Goal: Information Seeking & Learning: Understand process/instructions

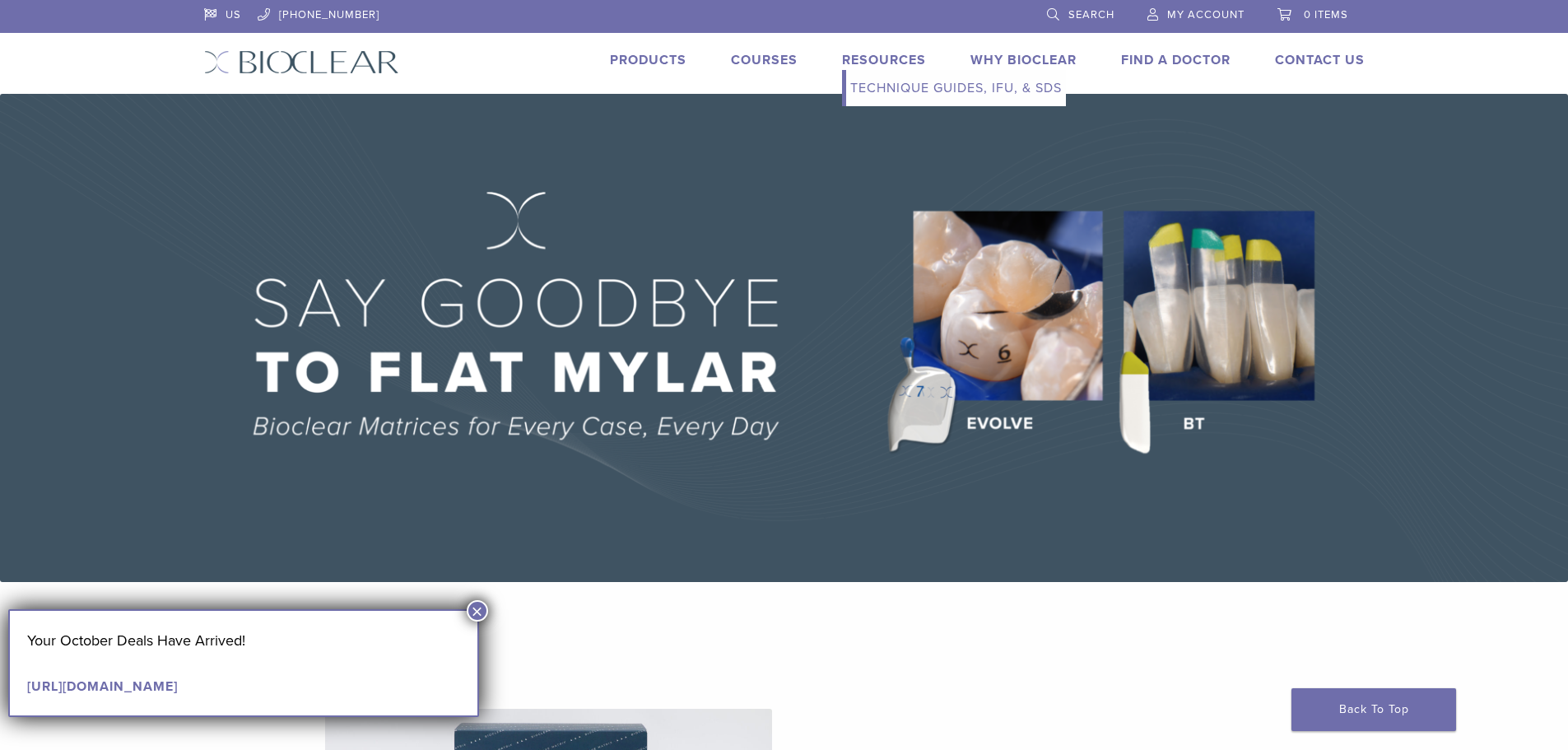
click at [900, 60] on link "Resources" at bounding box center [884, 60] width 84 height 17
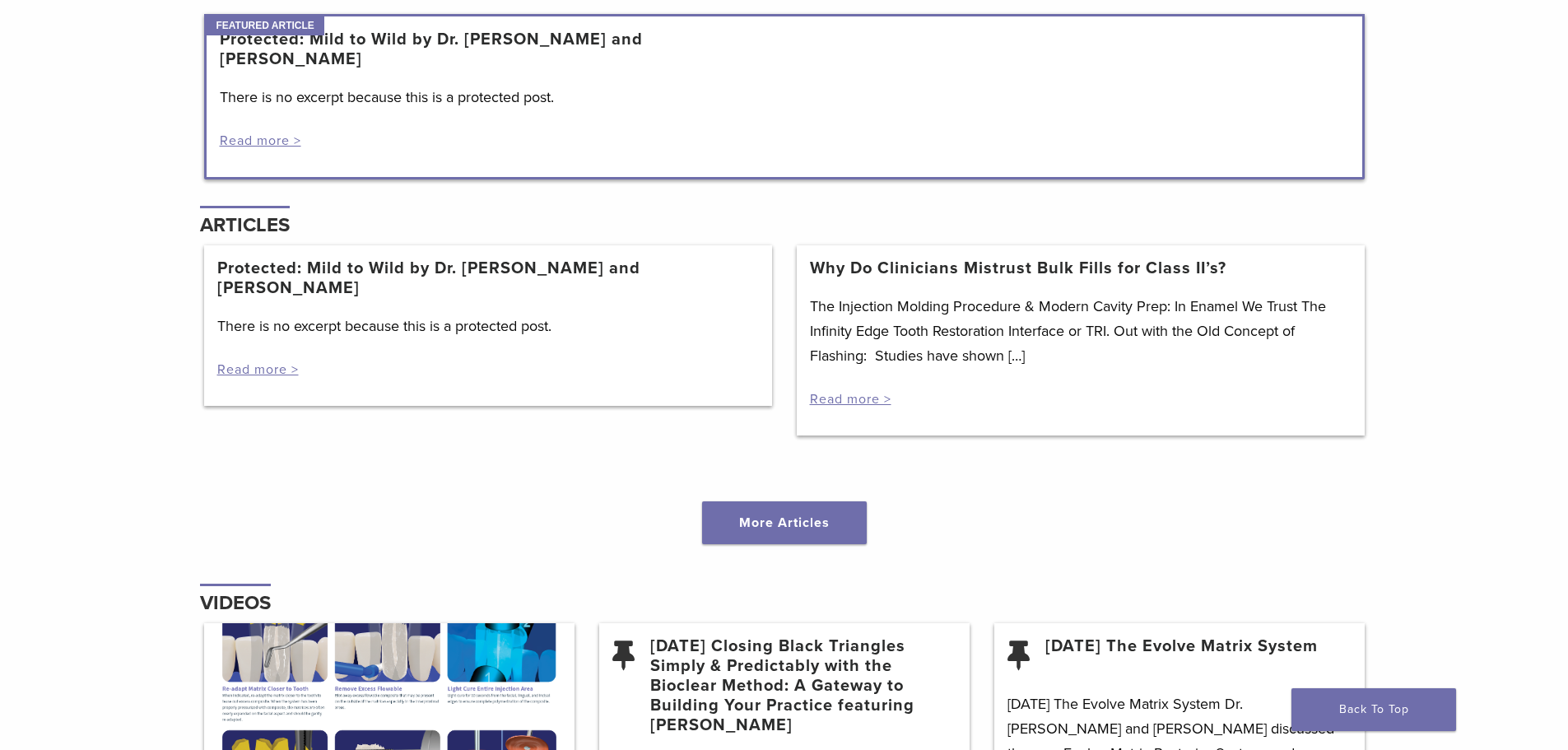
scroll to position [1552, 0]
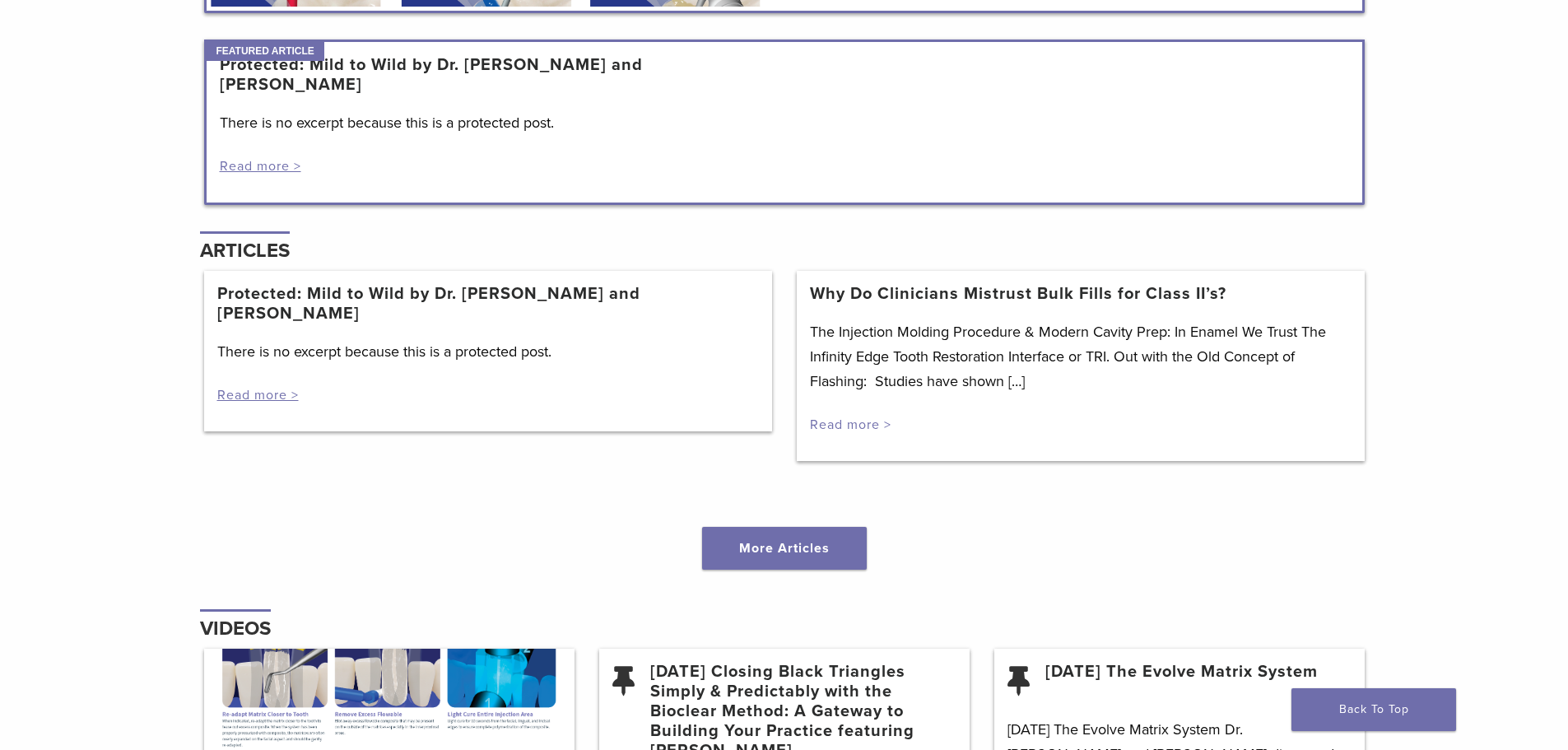
click at [833, 425] on link "Read more >" at bounding box center [850, 425] width 81 height 17
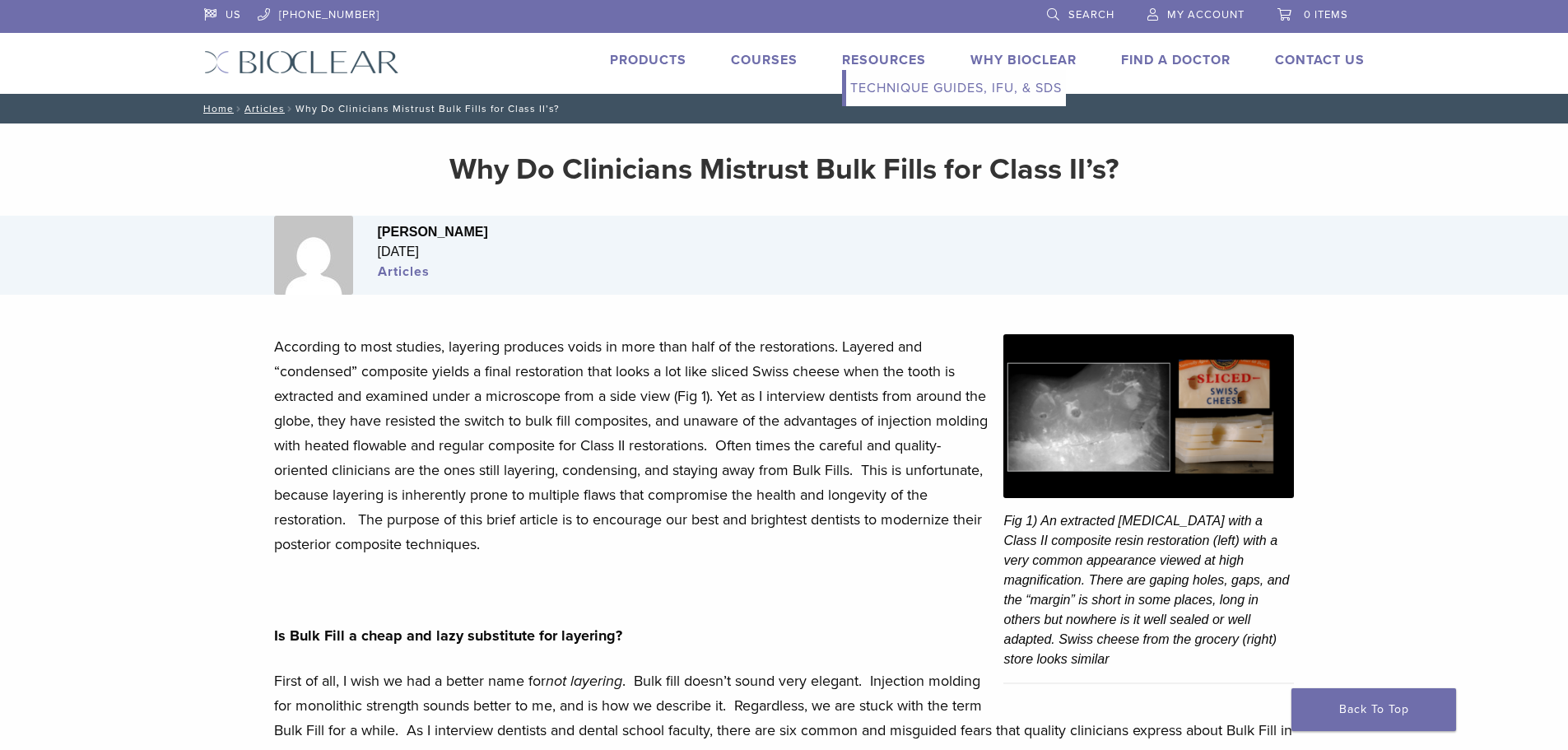
click at [886, 86] on link "Technique Guides, IFU, & SDS" at bounding box center [956, 87] width 220 height 36
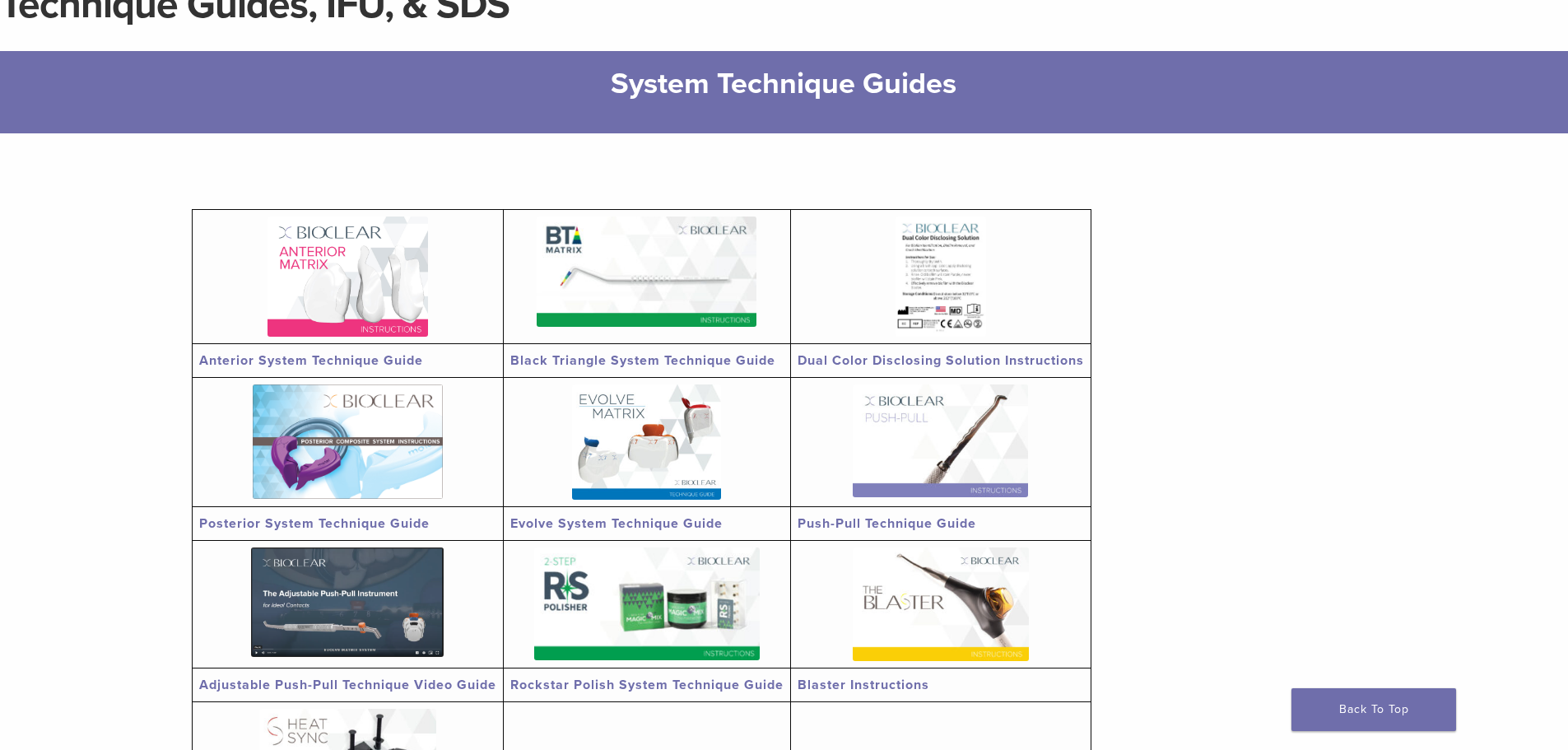
scroll to position [82, 0]
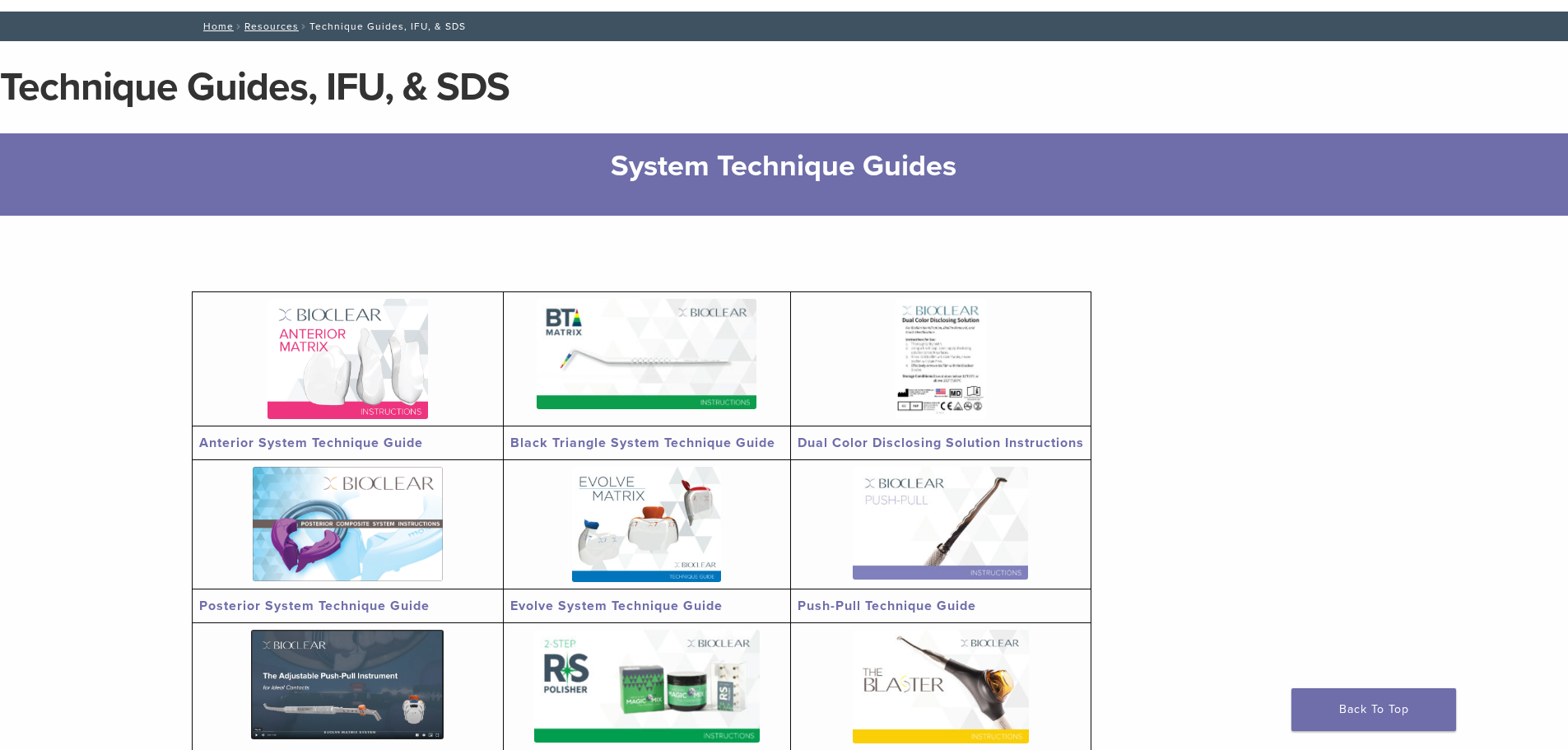
click at [366, 368] on img at bounding box center [347, 358] width 160 height 120
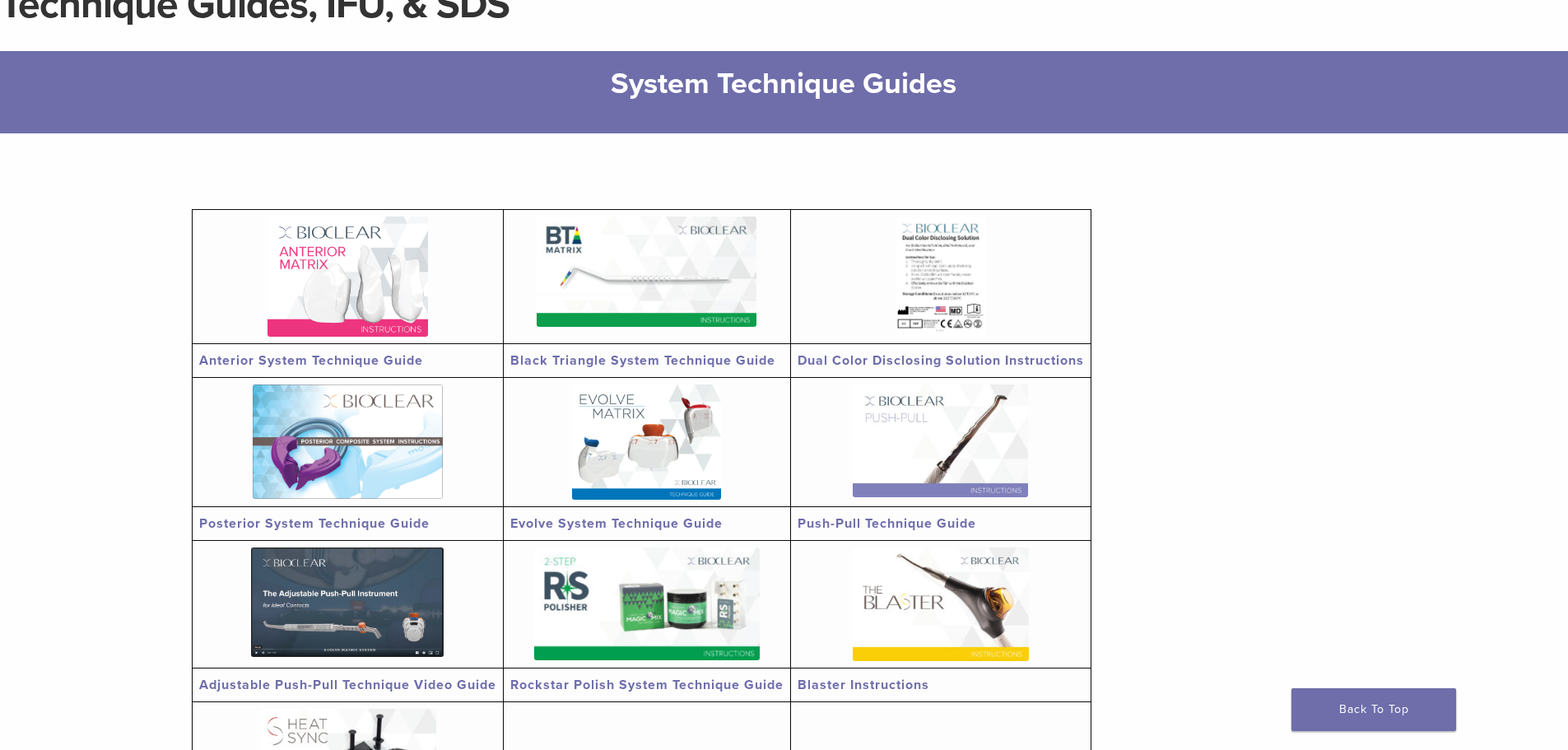
scroll to position [0, 0]
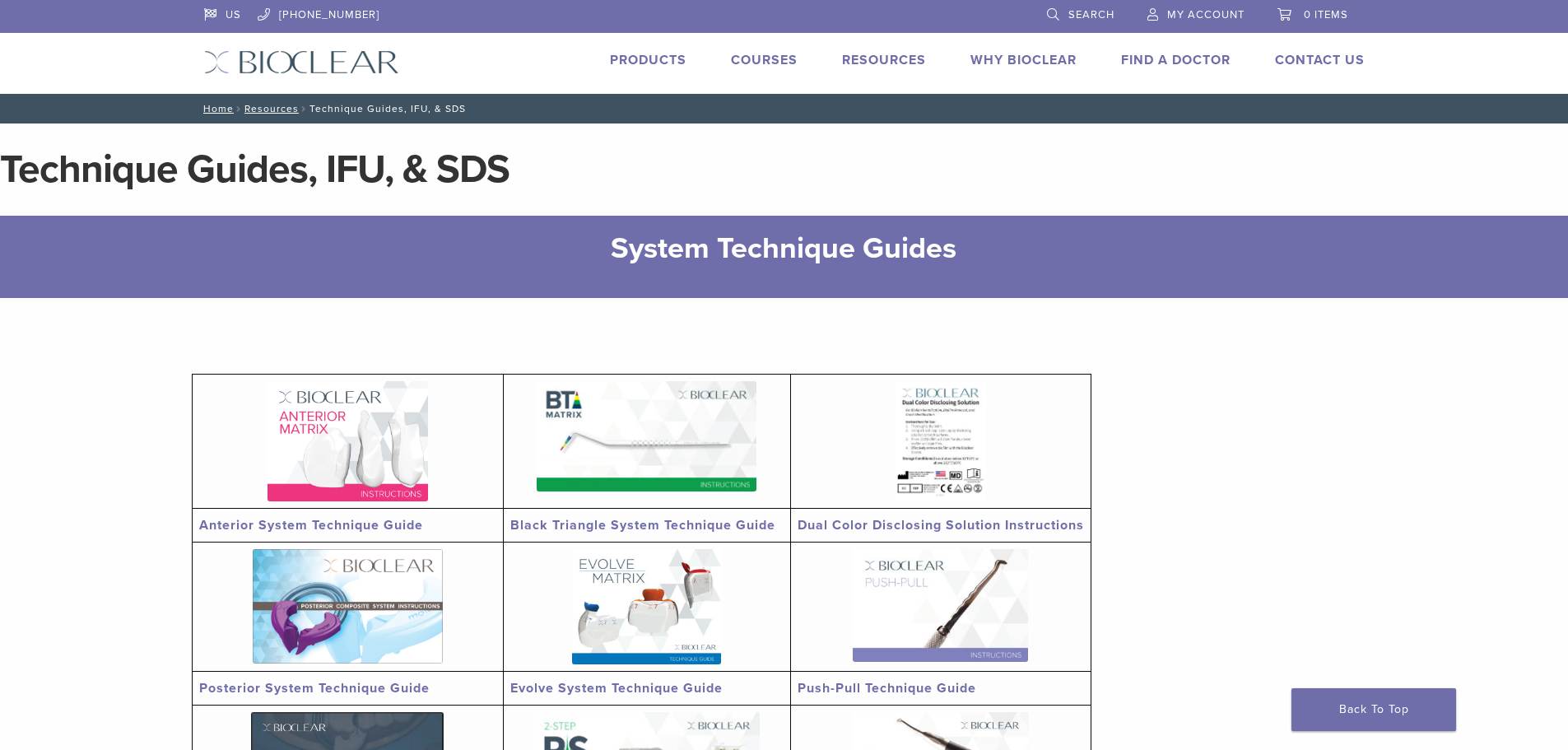
click at [1020, 61] on link "Why Bioclear" at bounding box center [1023, 60] width 106 height 17
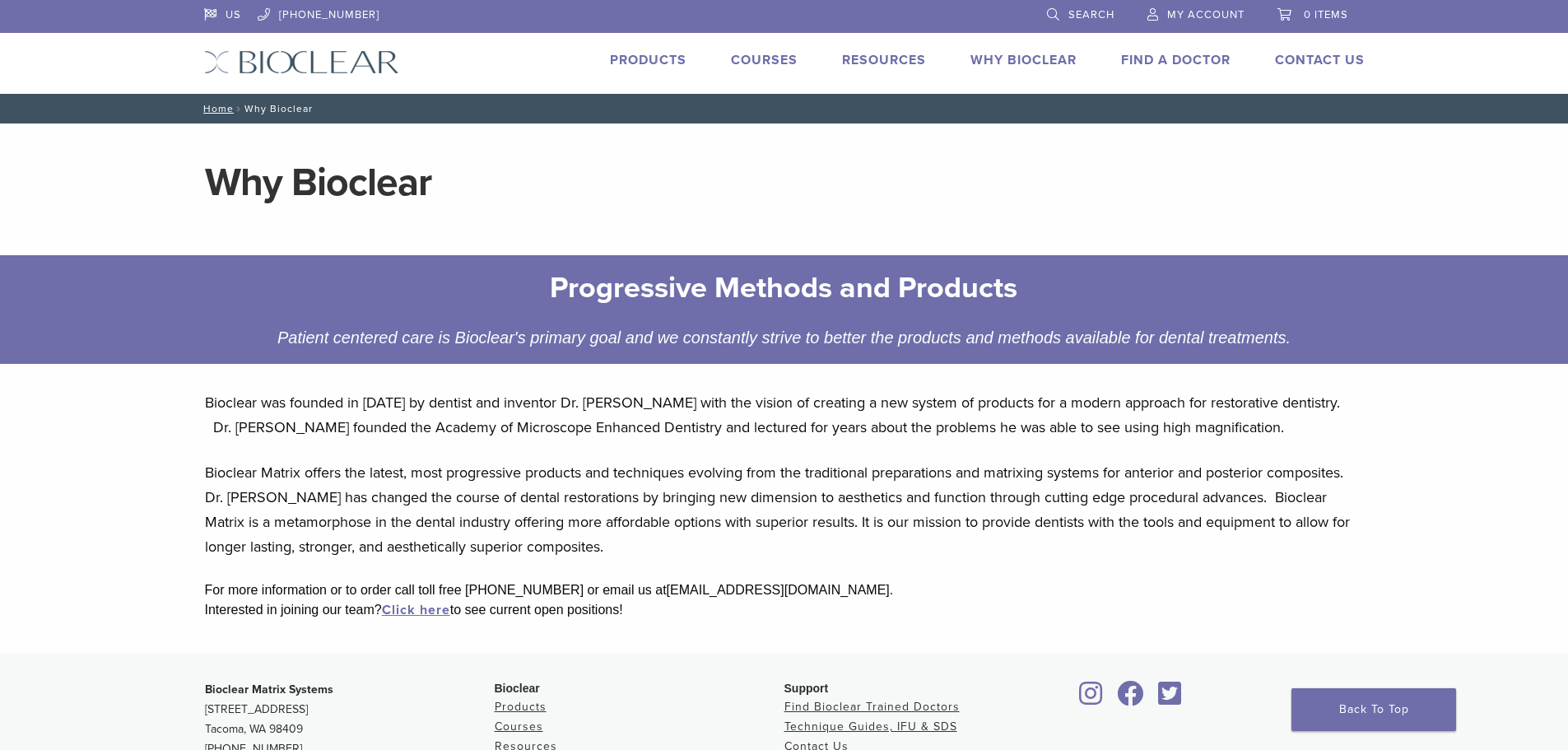
click at [646, 63] on link "Products" at bounding box center [647, 60] width 76 height 17
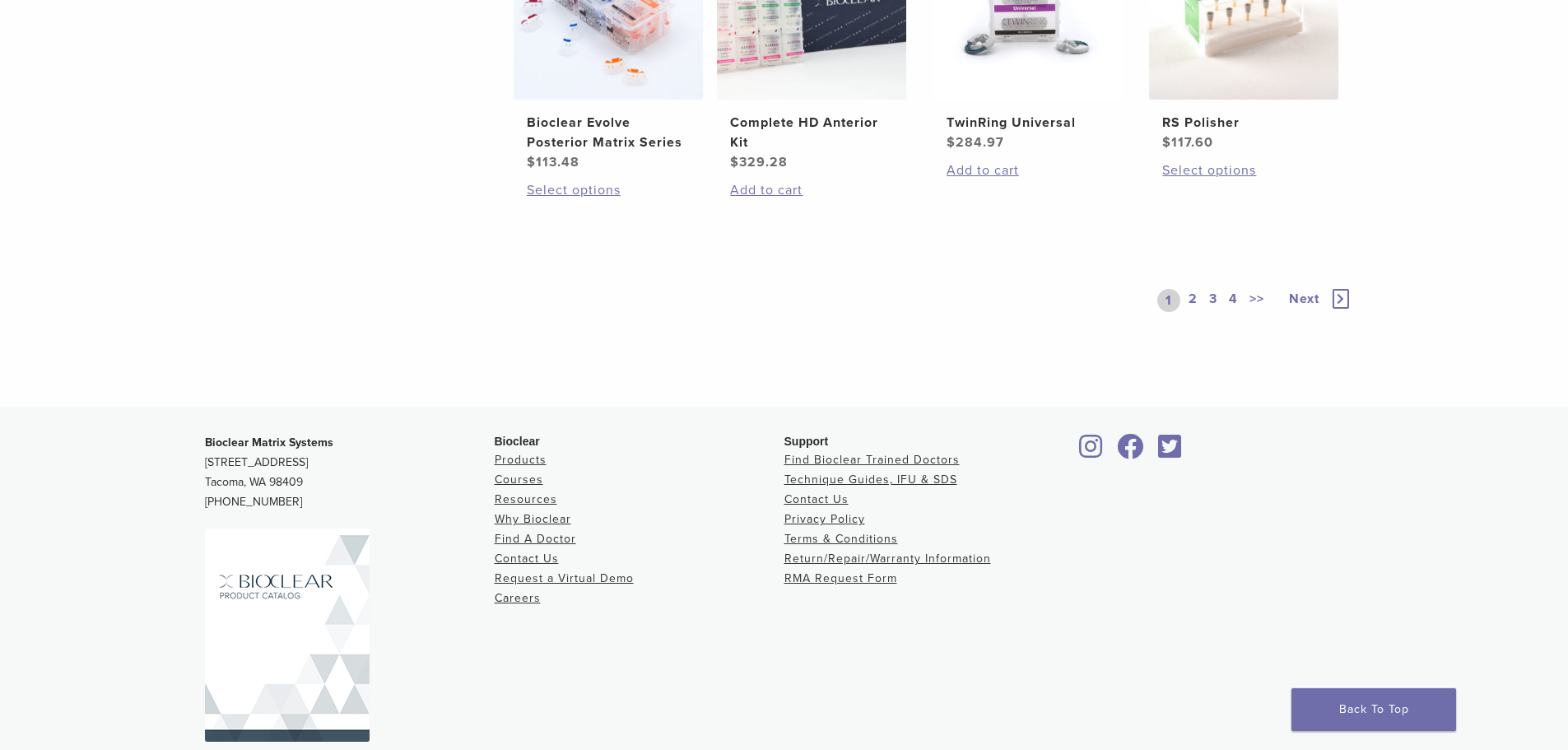
scroll to position [1465, 0]
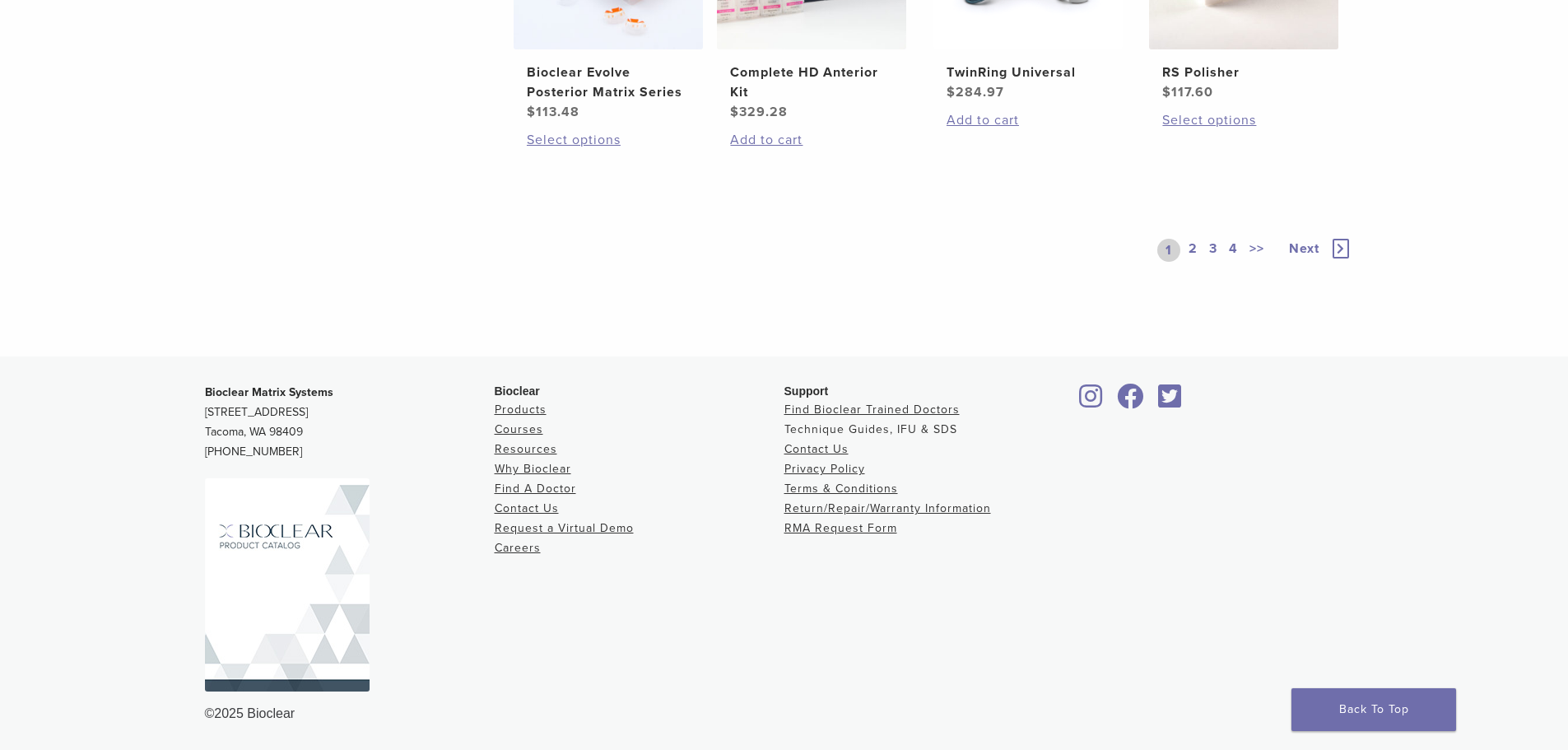
click at [933, 427] on link "Technique Guides, IFU & SDS" at bounding box center [870, 430] width 173 height 14
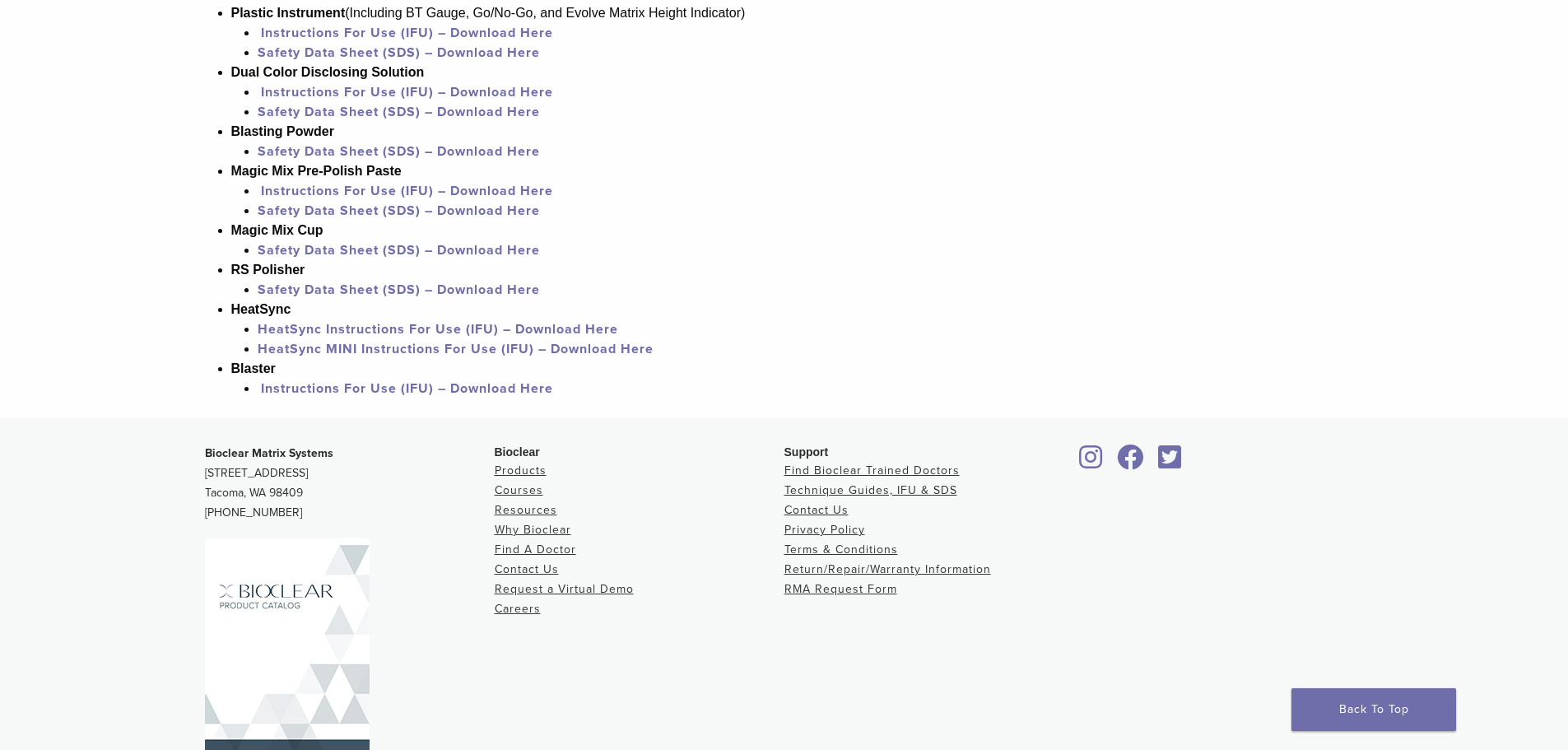
scroll to position [1598, 0]
